Goal: Information Seeking & Learning: Learn about a topic

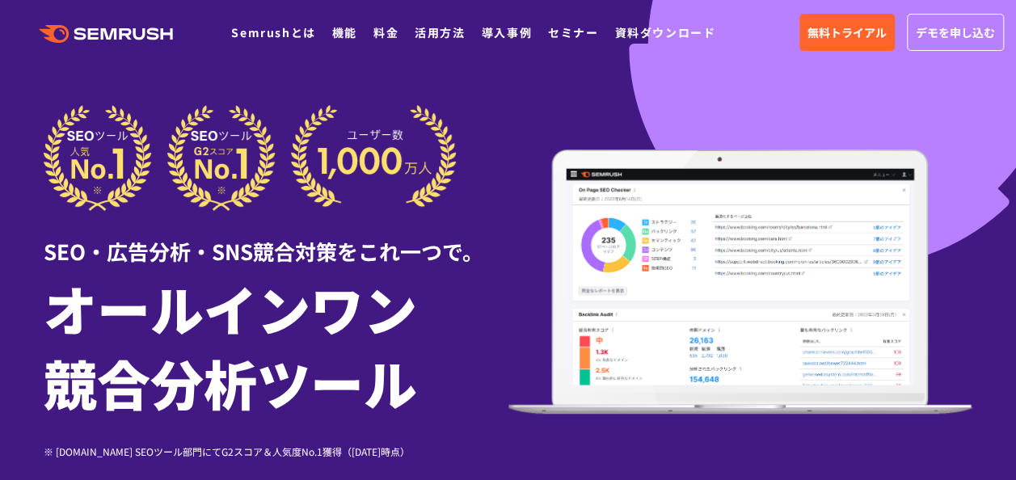
click at [948, 440] on div "SEO・広告分析・SNS競合対策をこれ一つで。 オールインワン 競合分析ツール ※ [DOMAIN_NAME] SEOツール部門にてG2スコア＆人気度No.1…" at bounding box center [508, 282] width 929 height 354
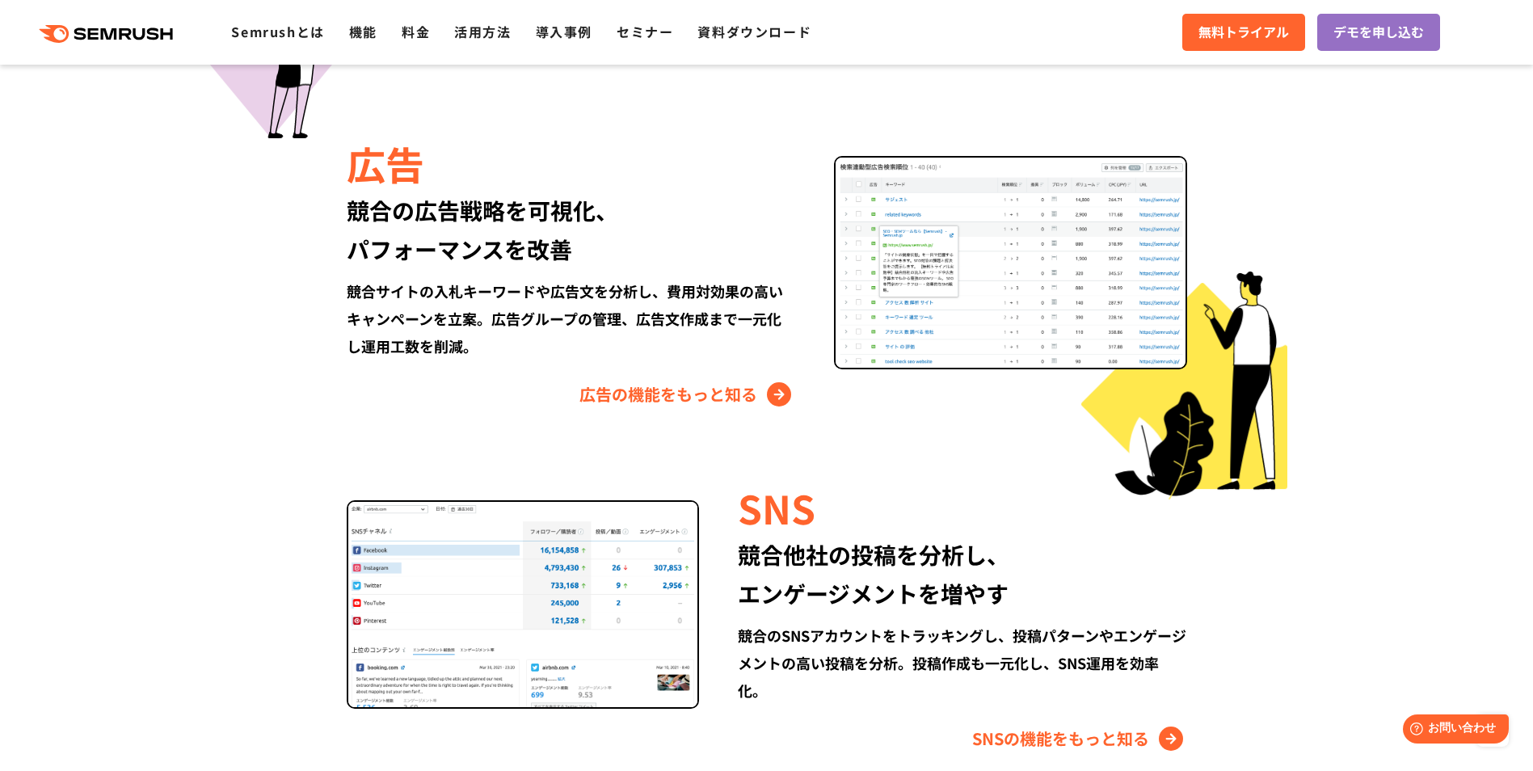
scroll to position [1778, 0]
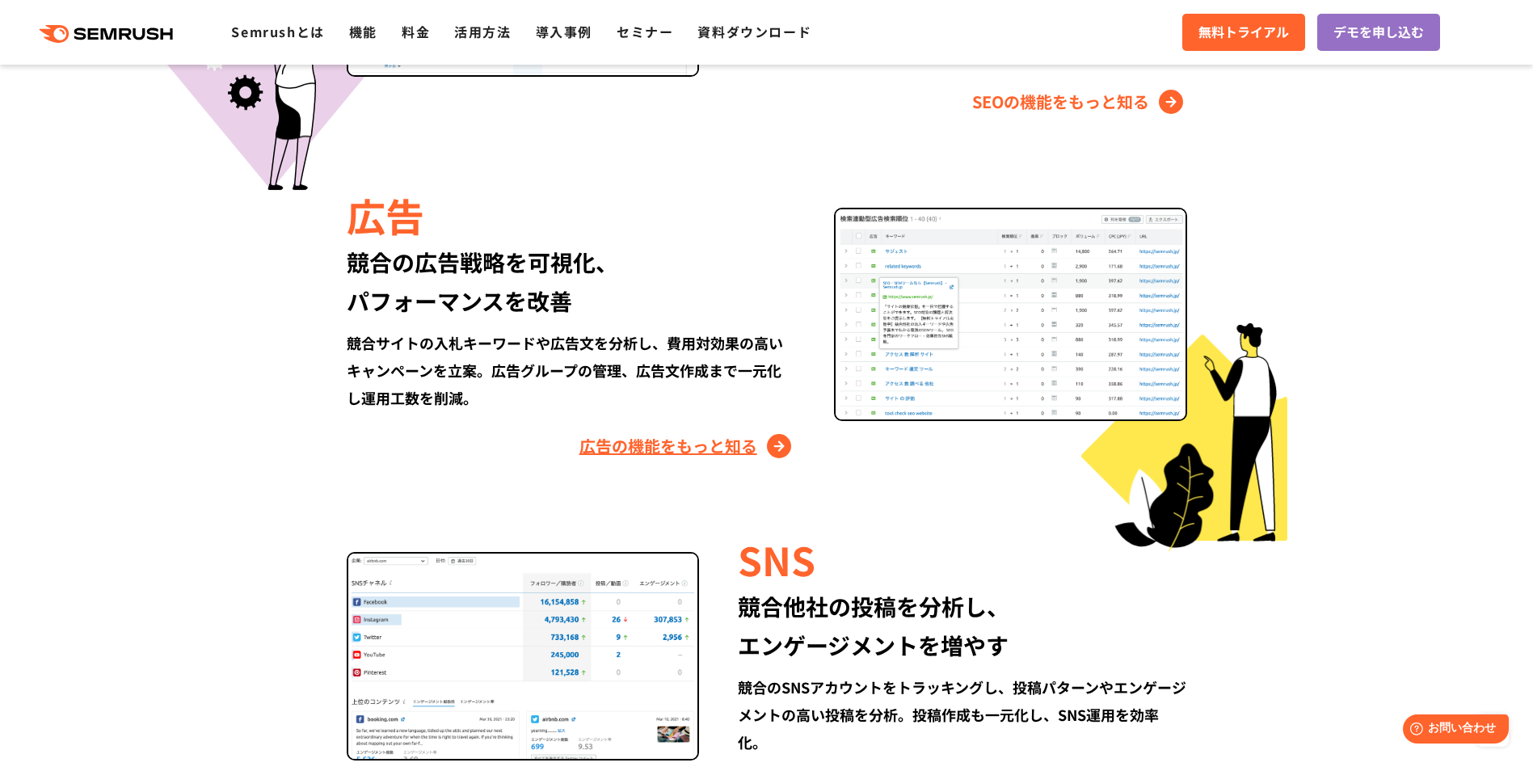
click at [714, 444] on link "広告の機能をもっと知る" at bounding box center [687, 446] width 216 height 26
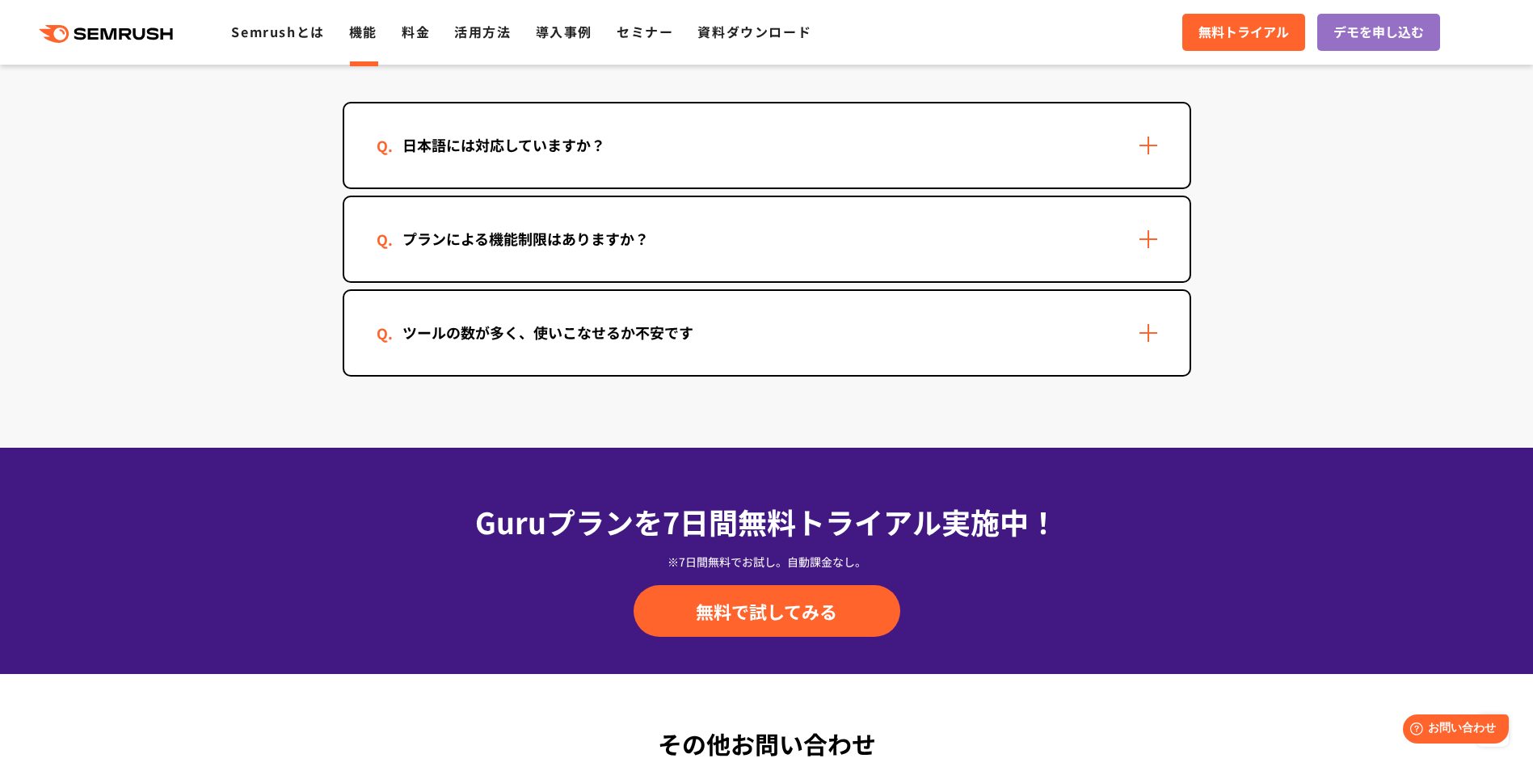
scroll to position [4915, 0]
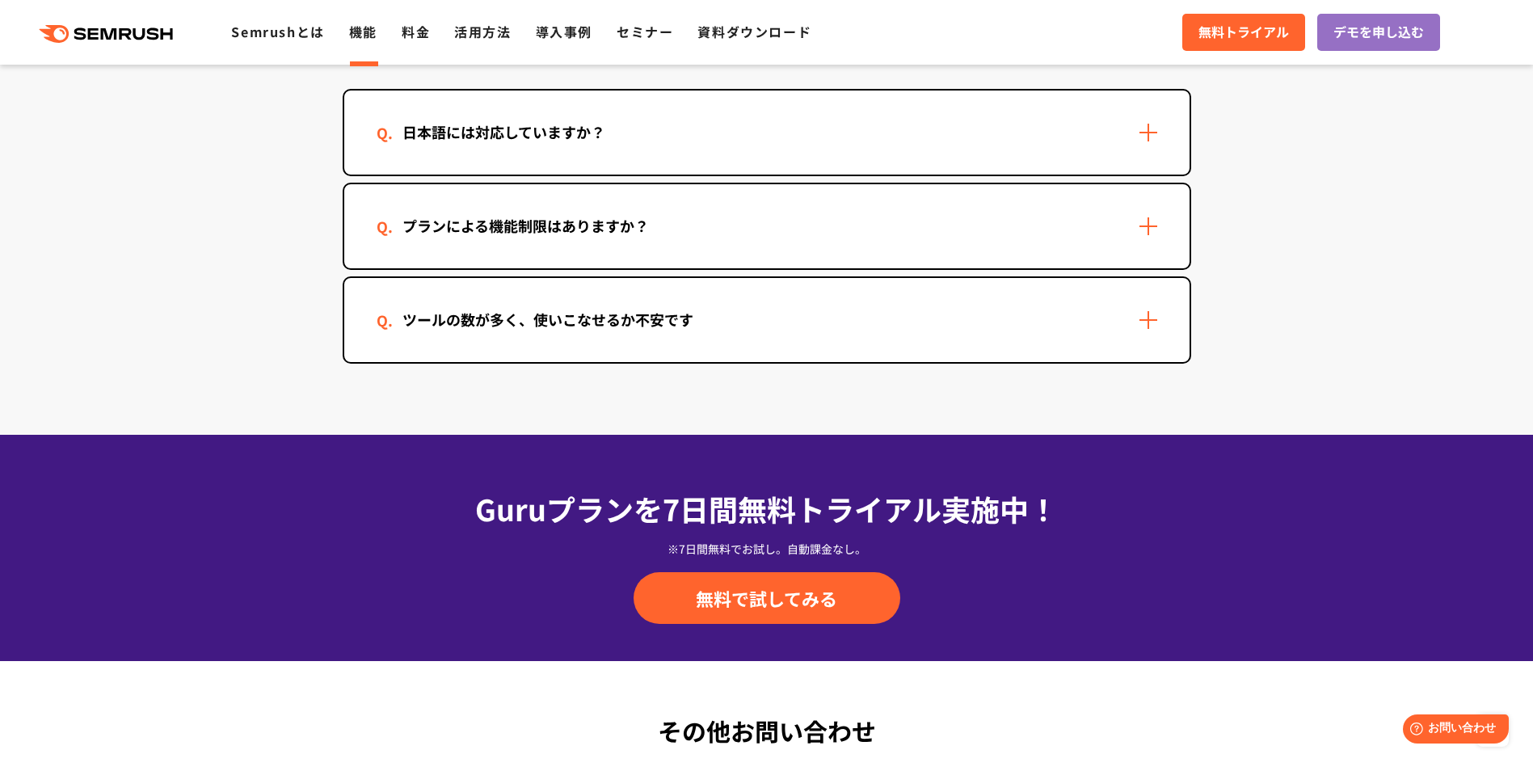
click at [1147, 225] on div "プランによる機能制限はありますか？" at bounding box center [766, 226] width 845 height 84
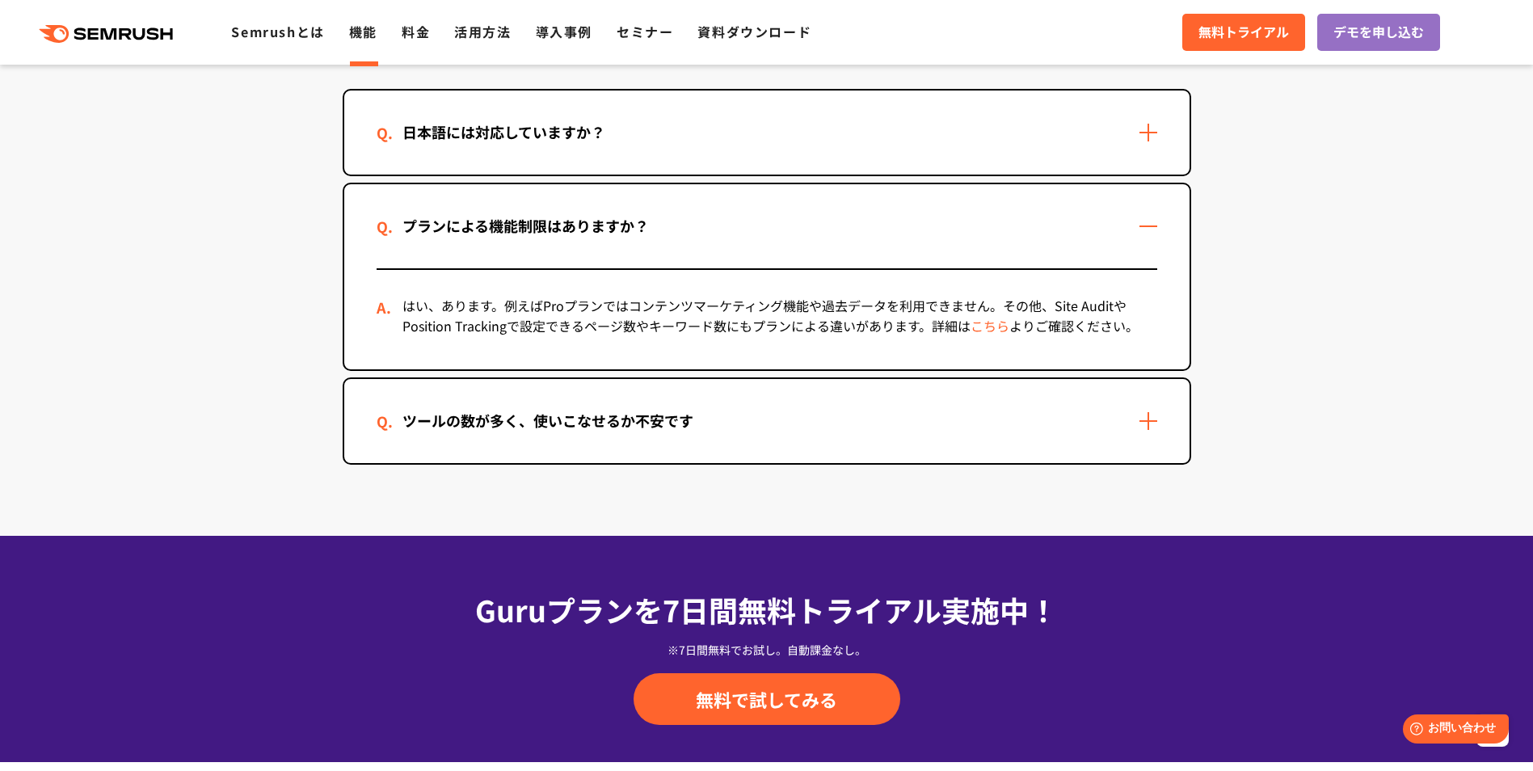
click at [986, 322] on link "こちら" at bounding box center [990, 325] width 39 height 19
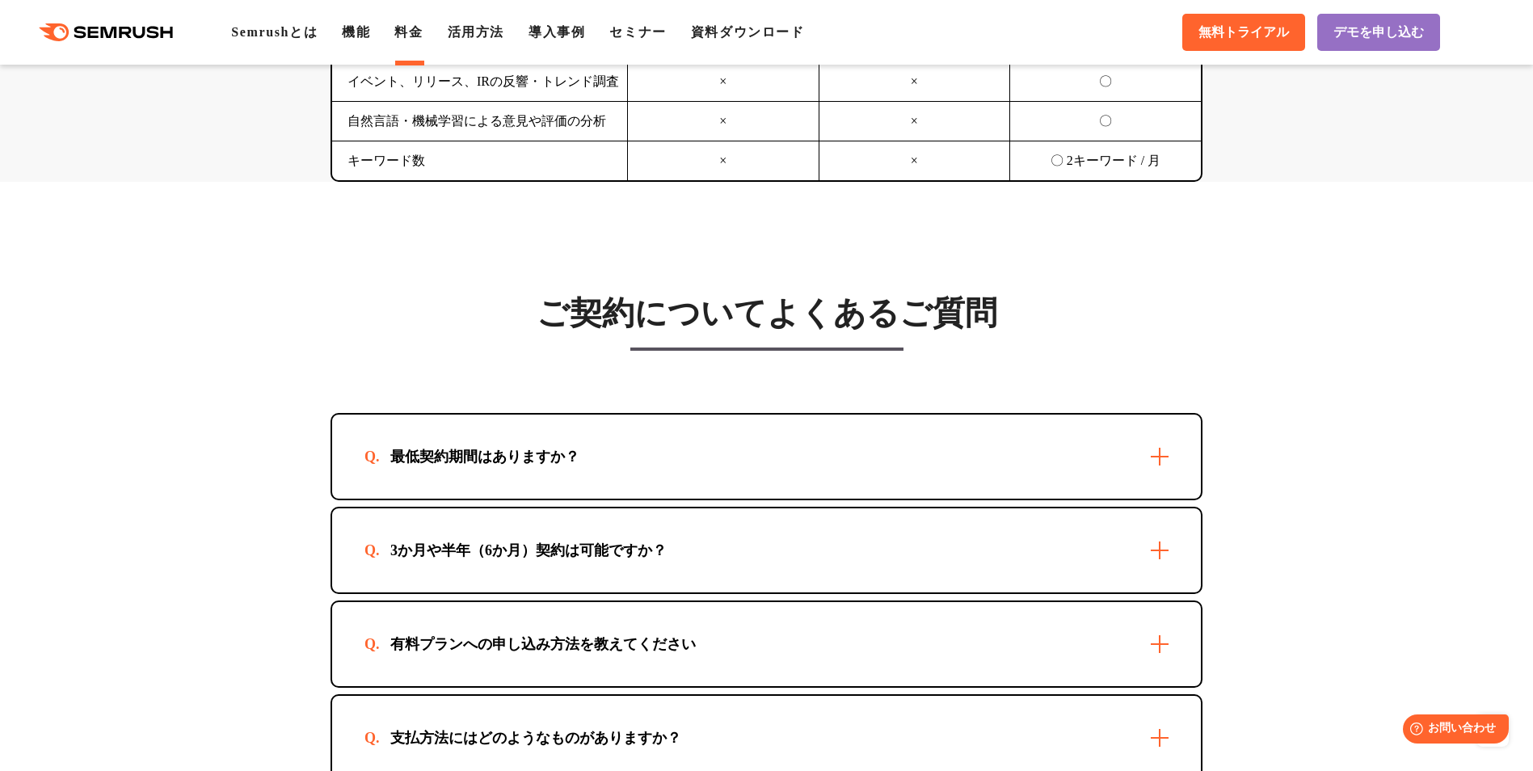
scroll to position [4526, 0]
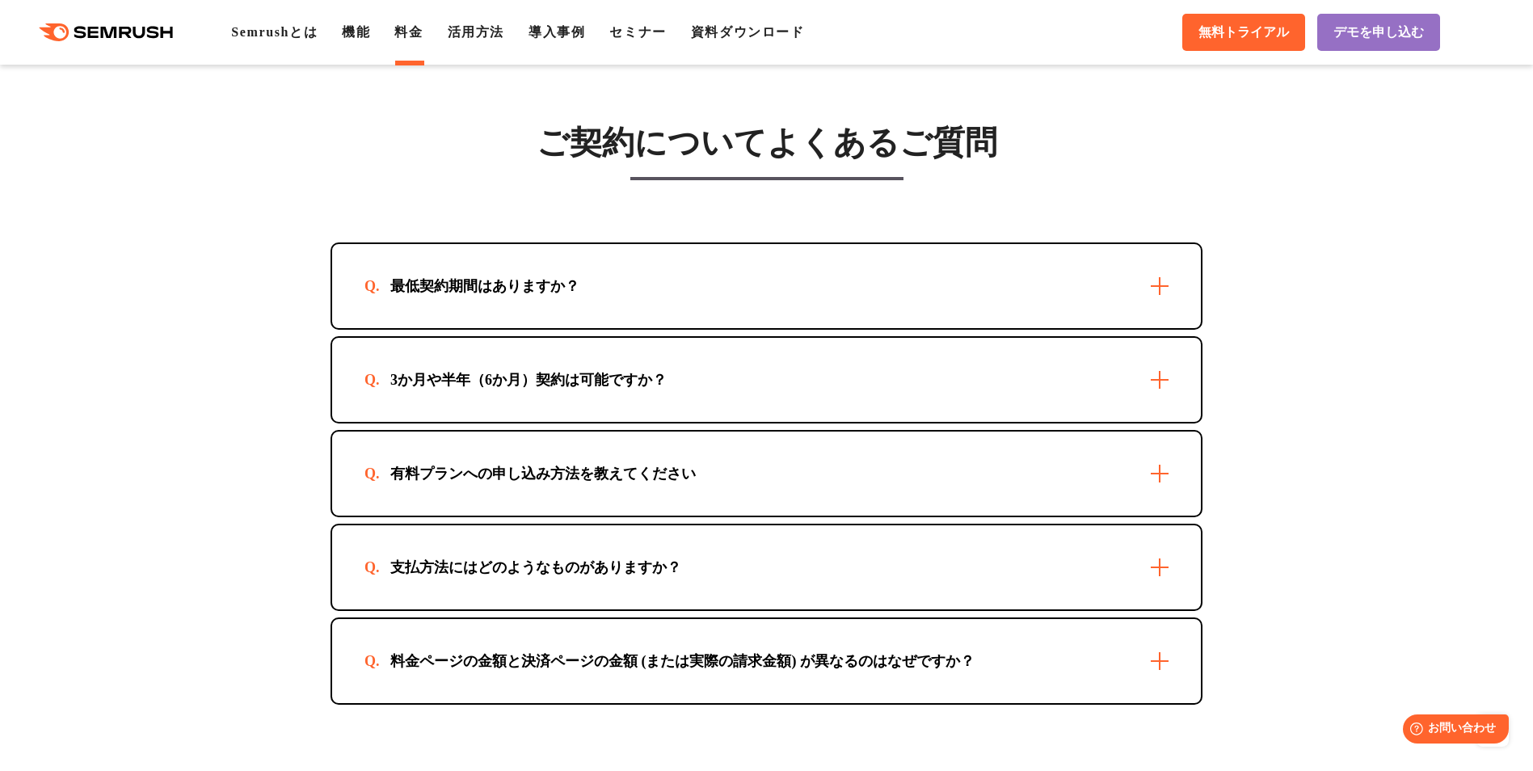
click at [1157, 402] on div "3か月や半年（6か月）契約は可能ですか？" at bounding box center [766, 380] width 869 height 84
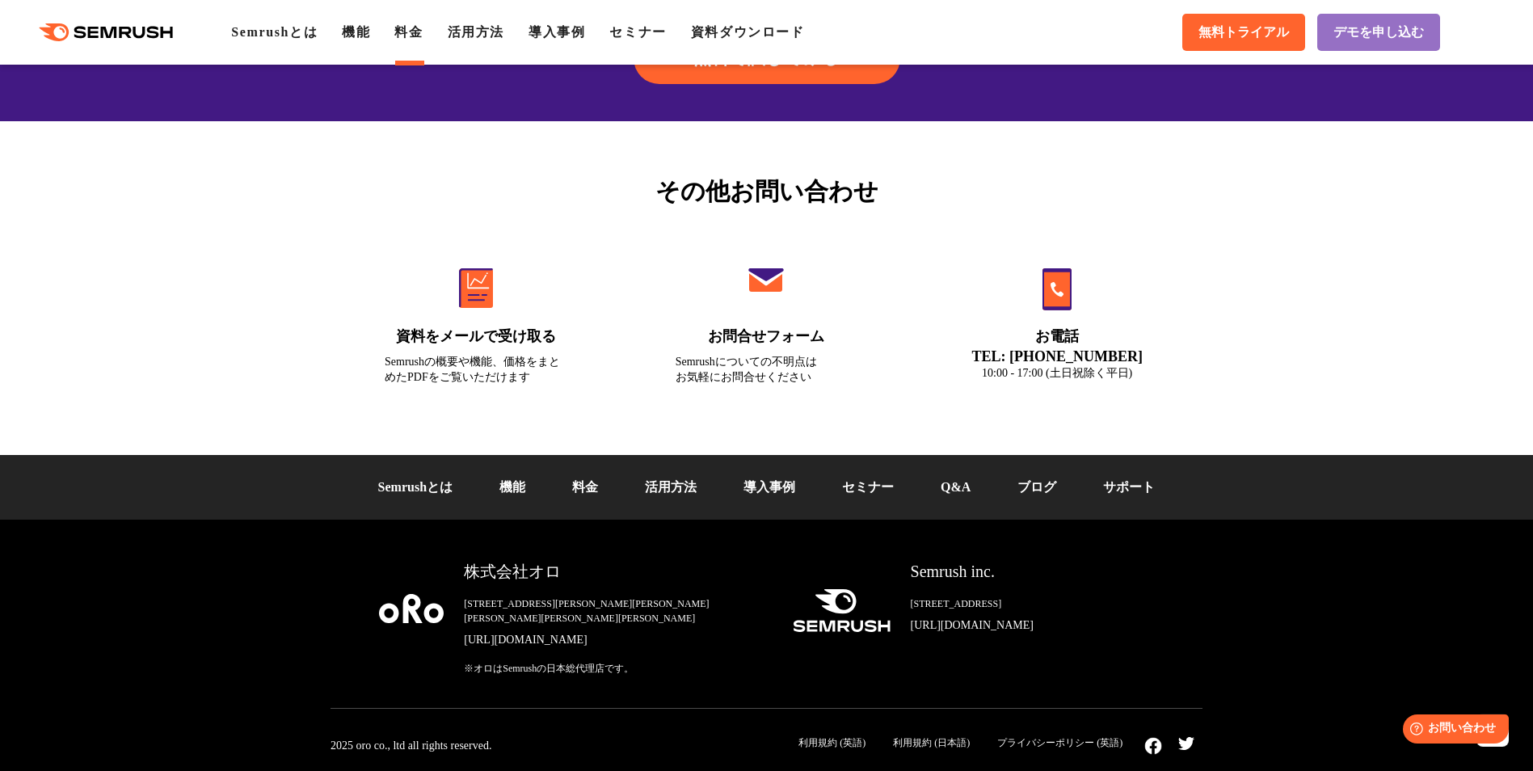
scroll to position [5487, 0]
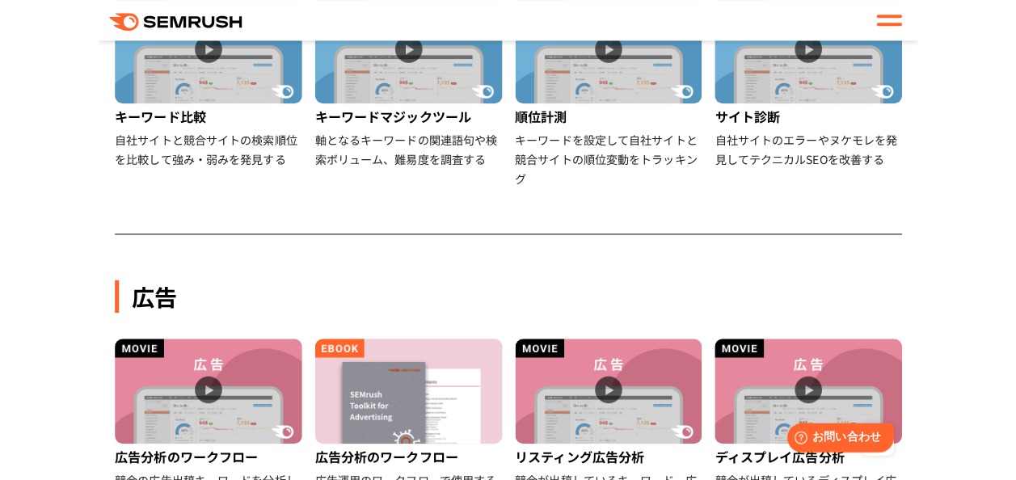
scroll to position [727, 0]
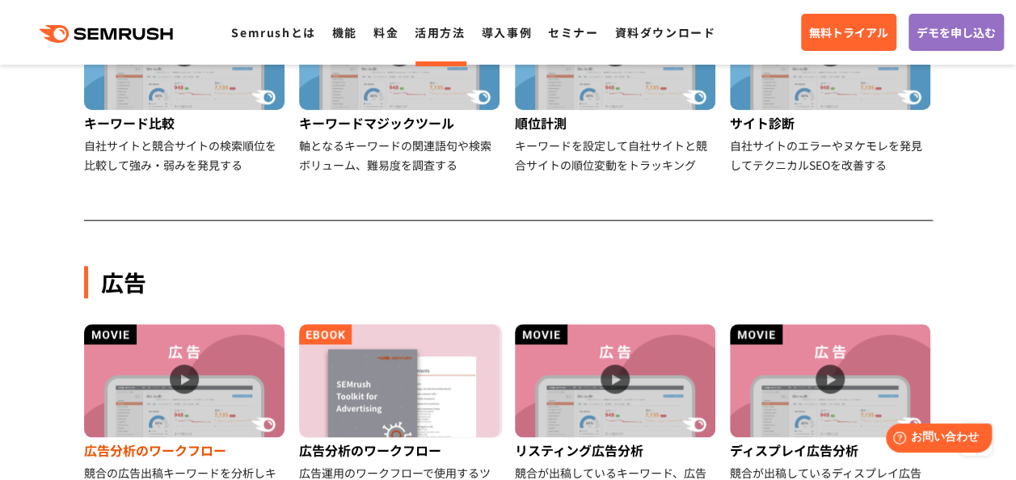
click at [184, 376] on img at bounding box center [184, 380] width 200 height 113
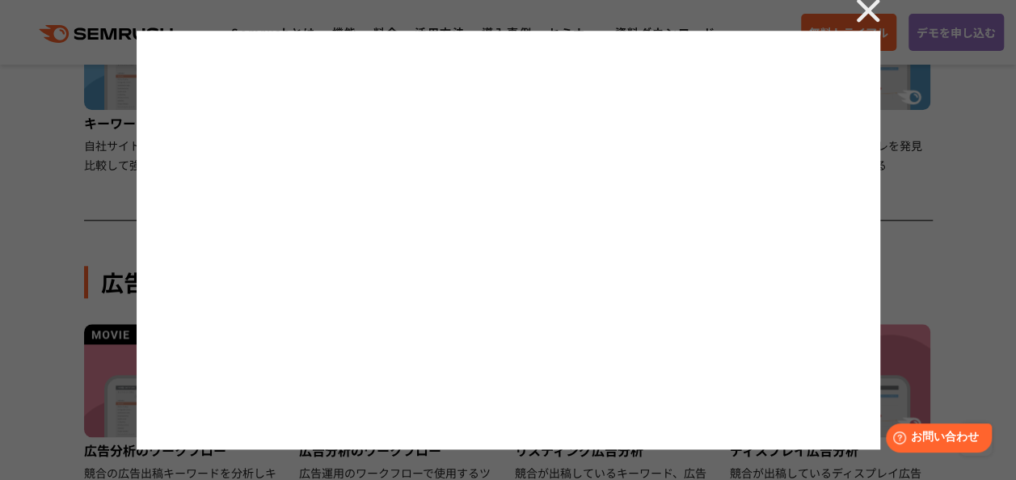
click at [871, 4] on img at bounding box center [868, 10] width 24 height 24
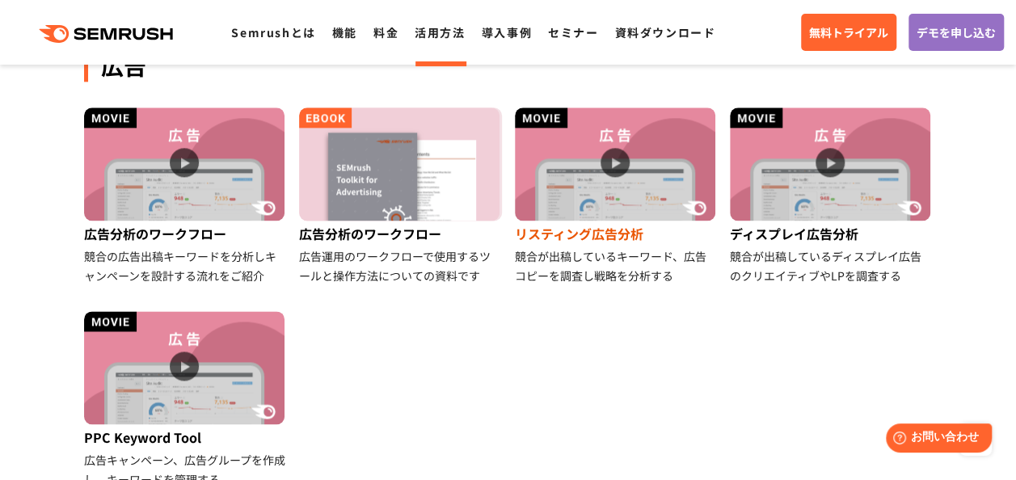
scroll to position [970, 0]
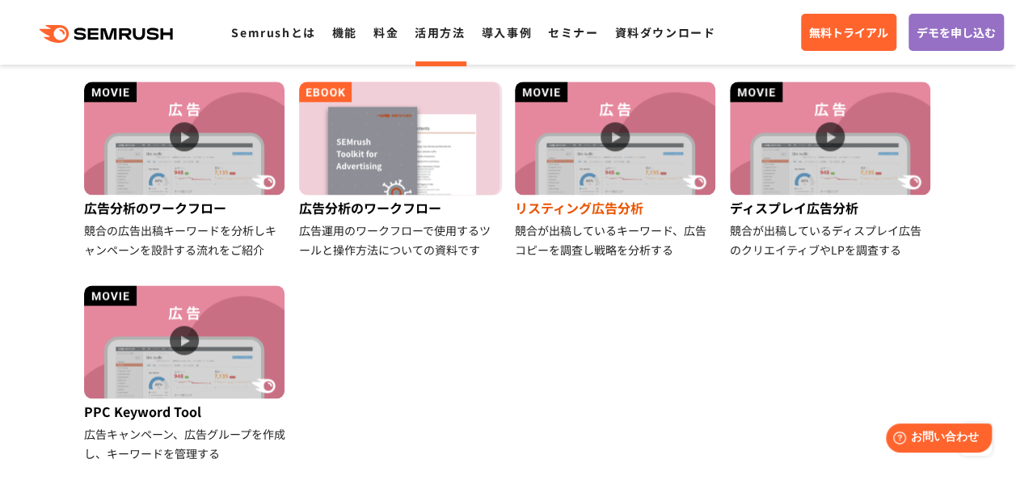
click at [619, 131] on img at bounding box center [615, 138] width 200 height 113
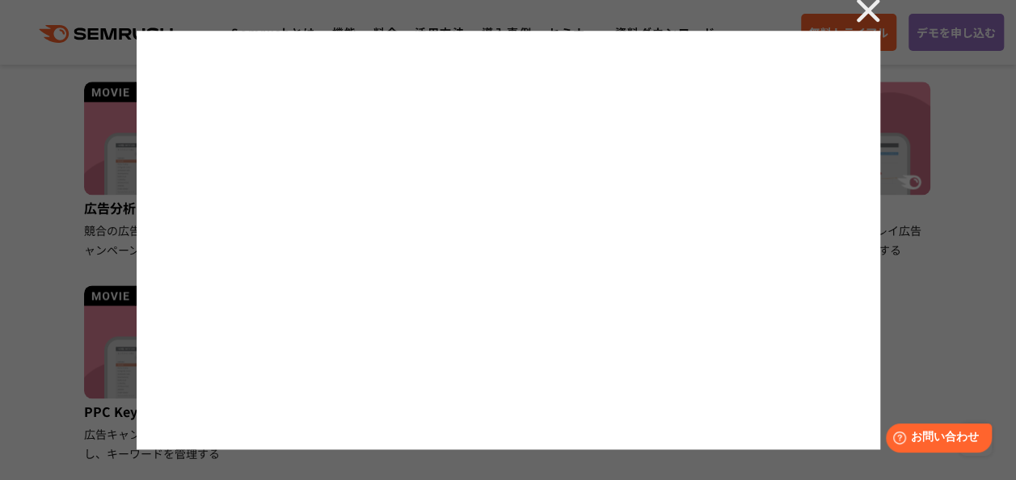
click at [867, 13] on img at bounding box center [868, 10] width 24 height 24
